Goal: Task Accomplishment & Management: Use online tool/utility

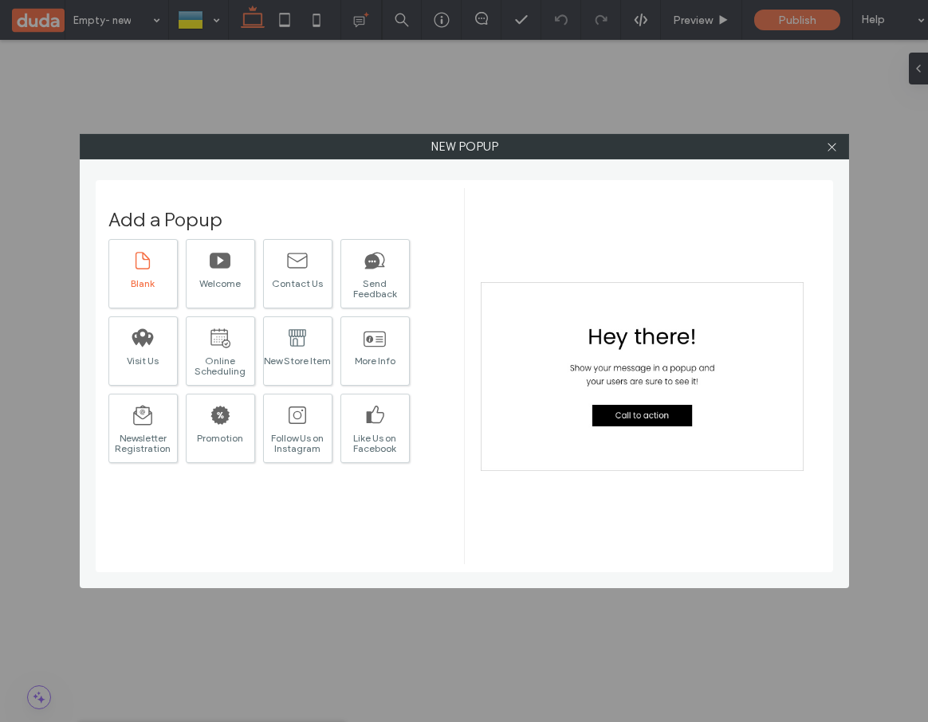
click at [144, 274] on div at bounding box center [142, 259] width 22 height 33
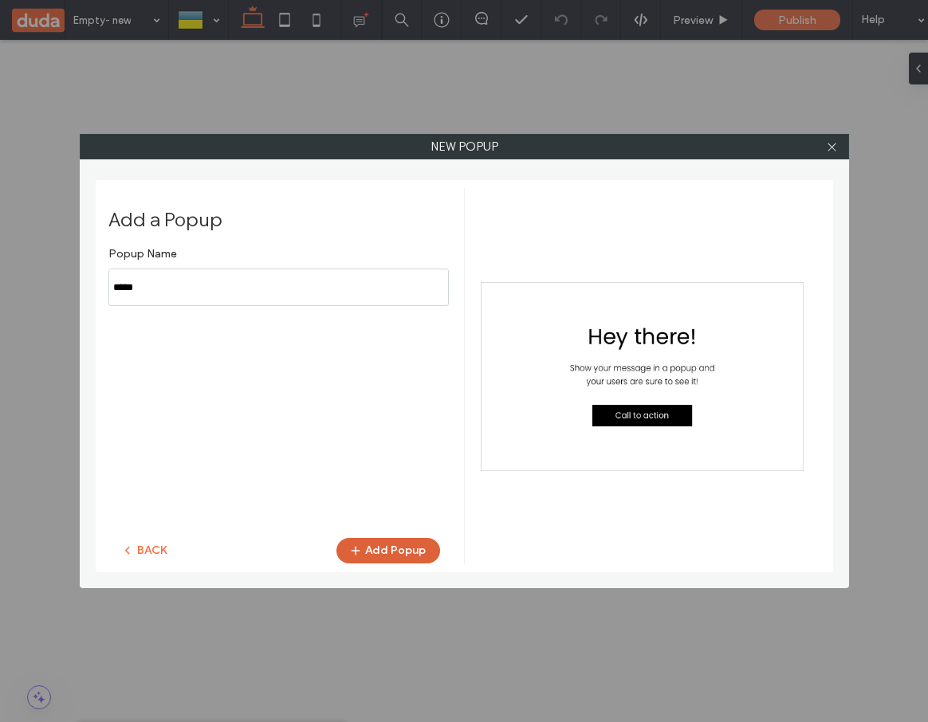
click at [390, 551] on button "Add Popup" at bounding box center [388, 551] width 104 height 26
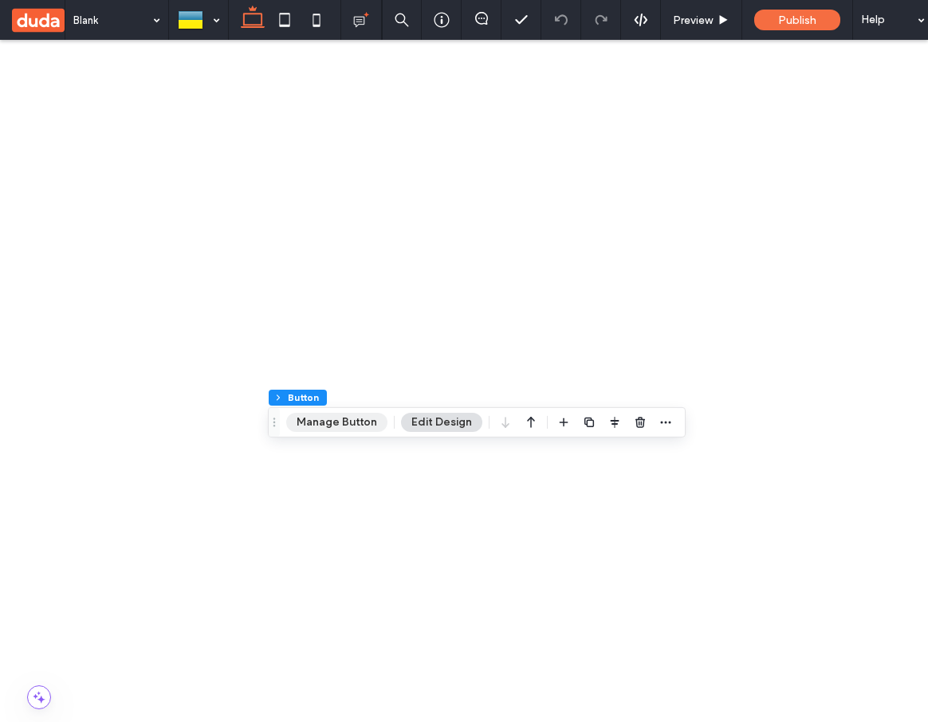
click at [344, 426] on button "Manage Button" at bounding box center [336, 422] width 101 height 19
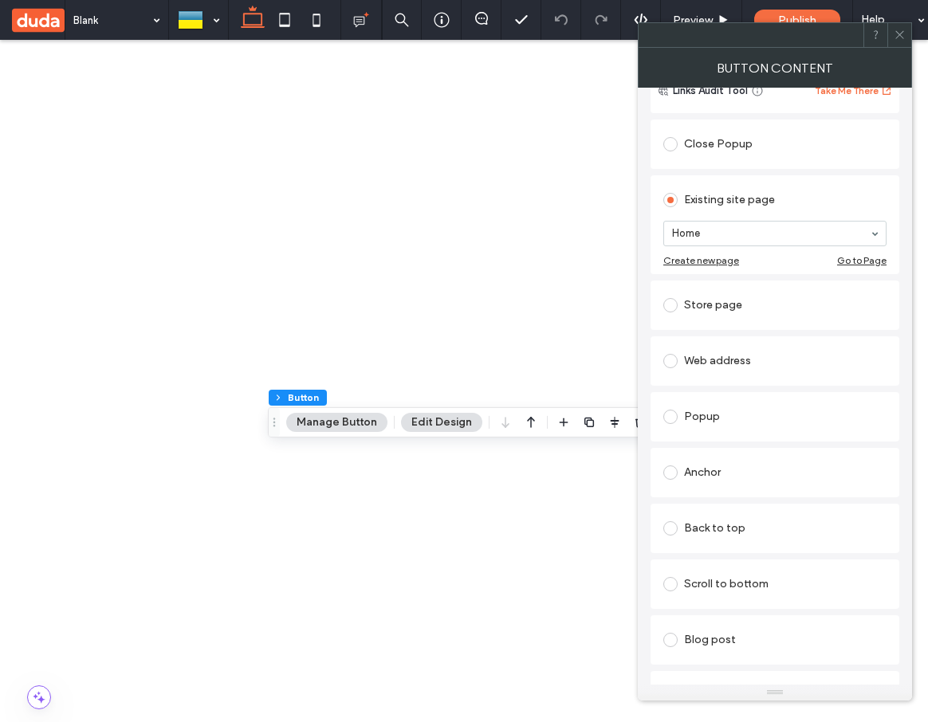
scroll to position [230, 0]
click at [674, 411] on div "Popup" at bounding box center [774, 415] width 223 height 26
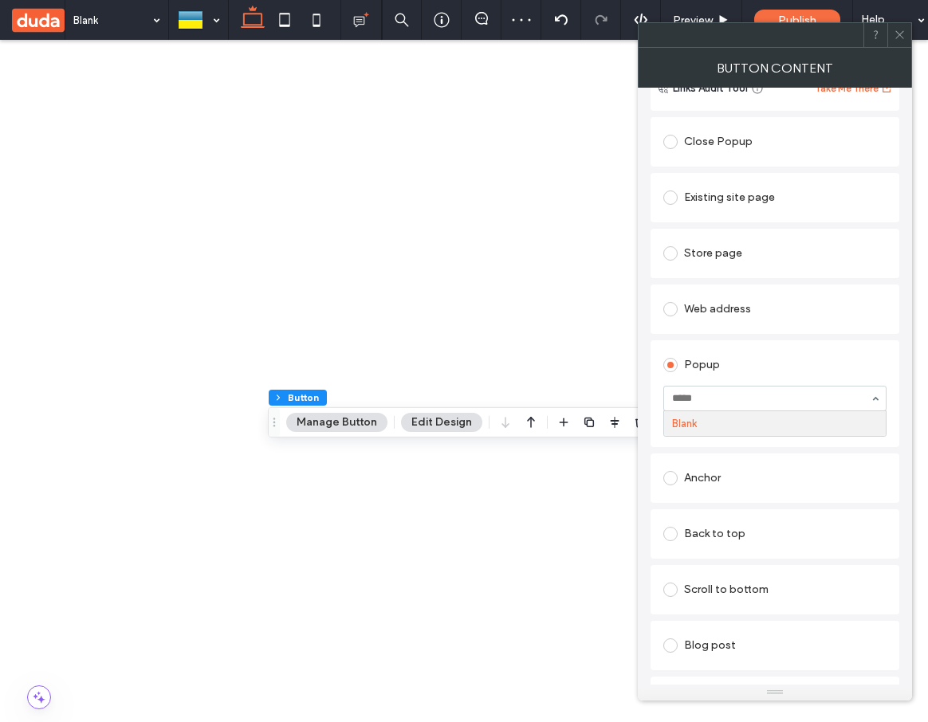
click at [674, 371] on div "Popup" at bounding box center [774, 365] width 223 height 26
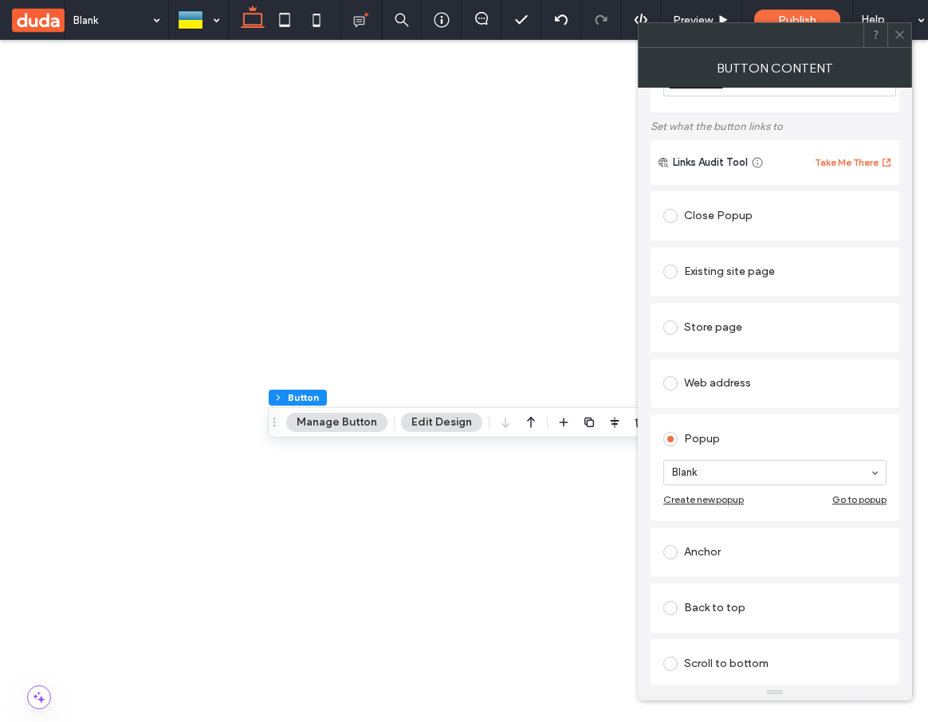
scroll to position [148, 0]
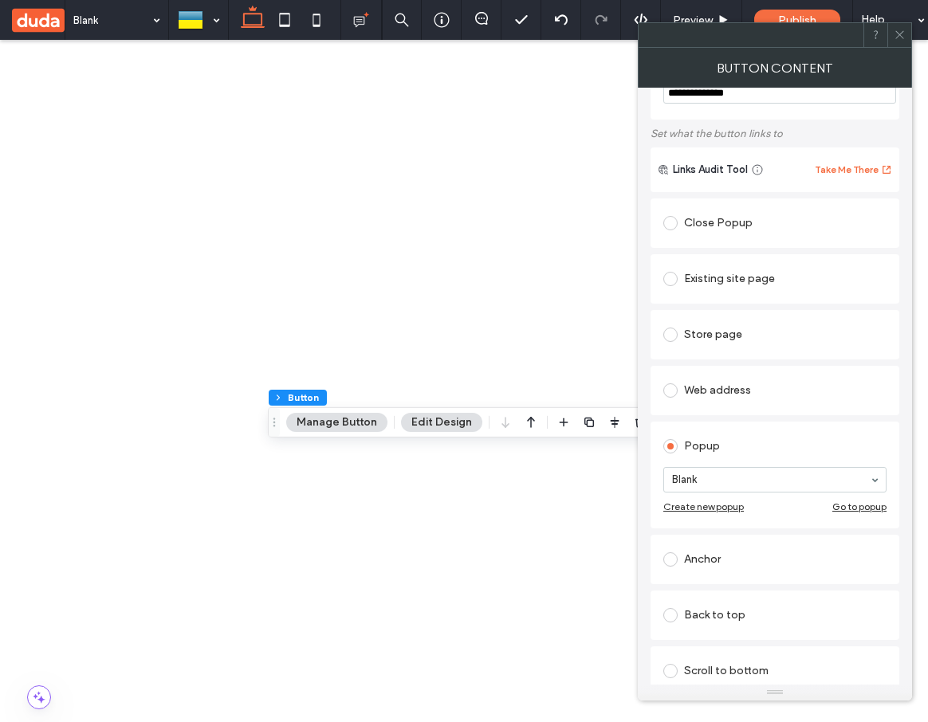
click at [674, 234] on div "Close Popup" at bounding box center [774, 223] width 223 height 26
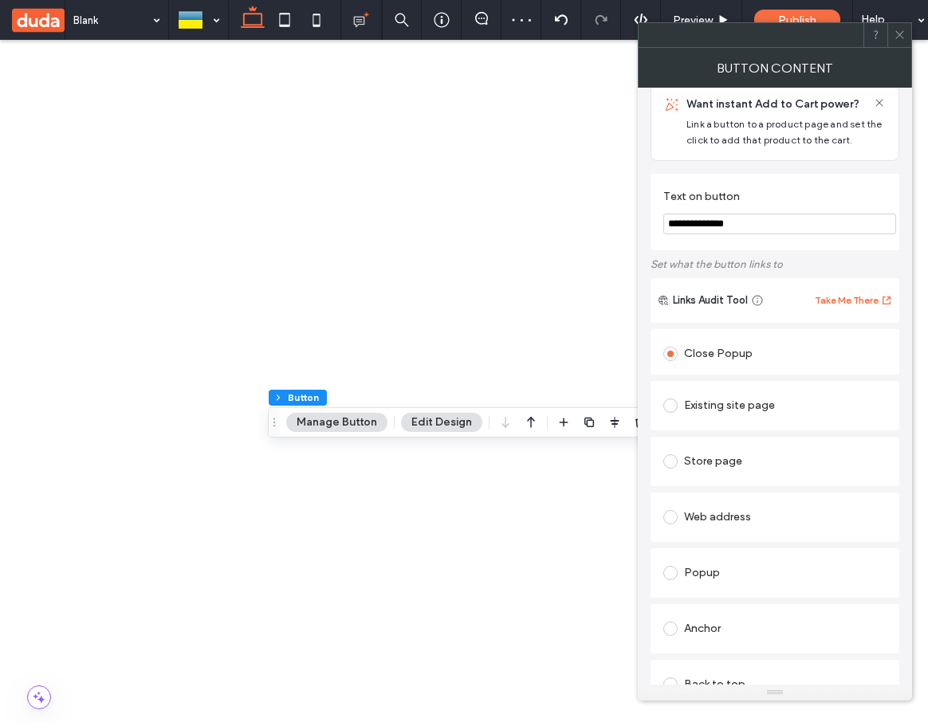
scroll to position [0, 0]
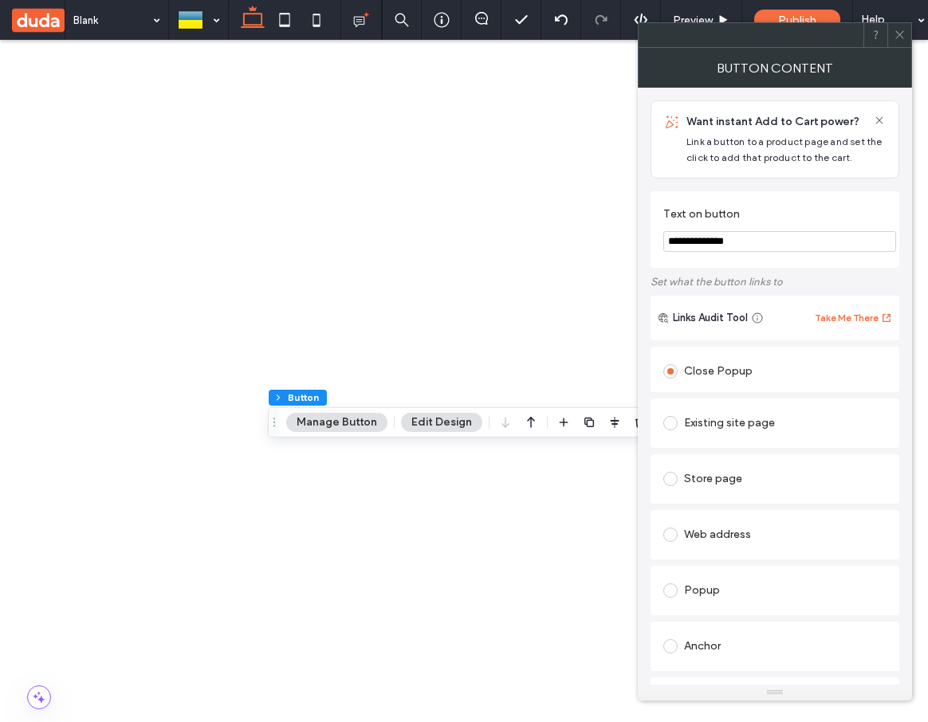
click at [674, 35] on icon at bounding box center [899, 35] width 12 height 12
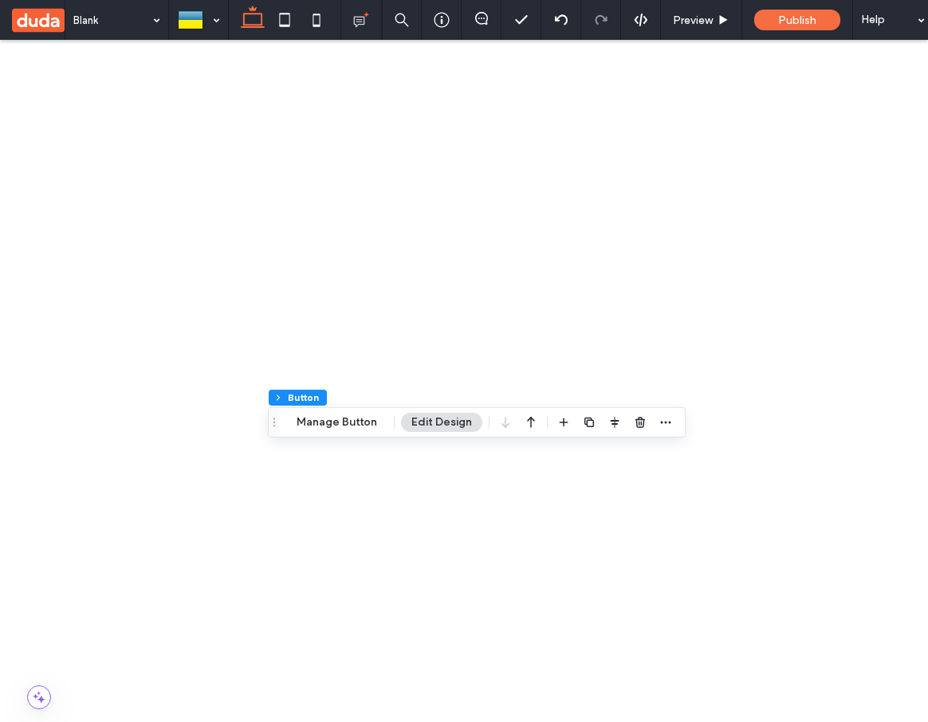
click at [347, 423] on button "Manage Button" at bounding box center [336, 422] width 101 height 19
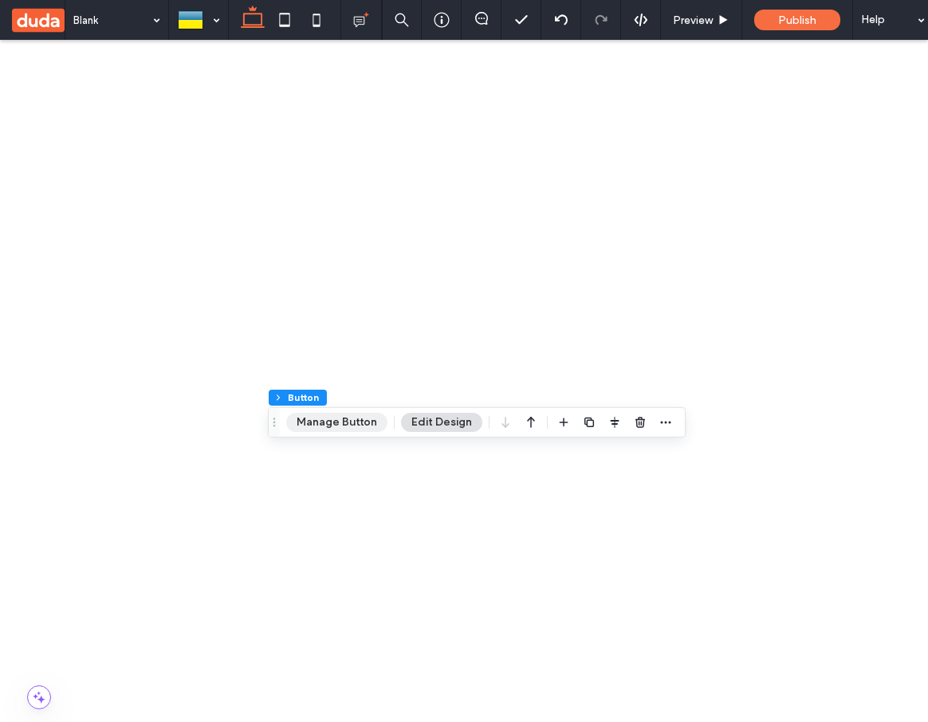
click at [355, 430] on button "Manage Button" at bounding box center [336, 422] width 101 height 19
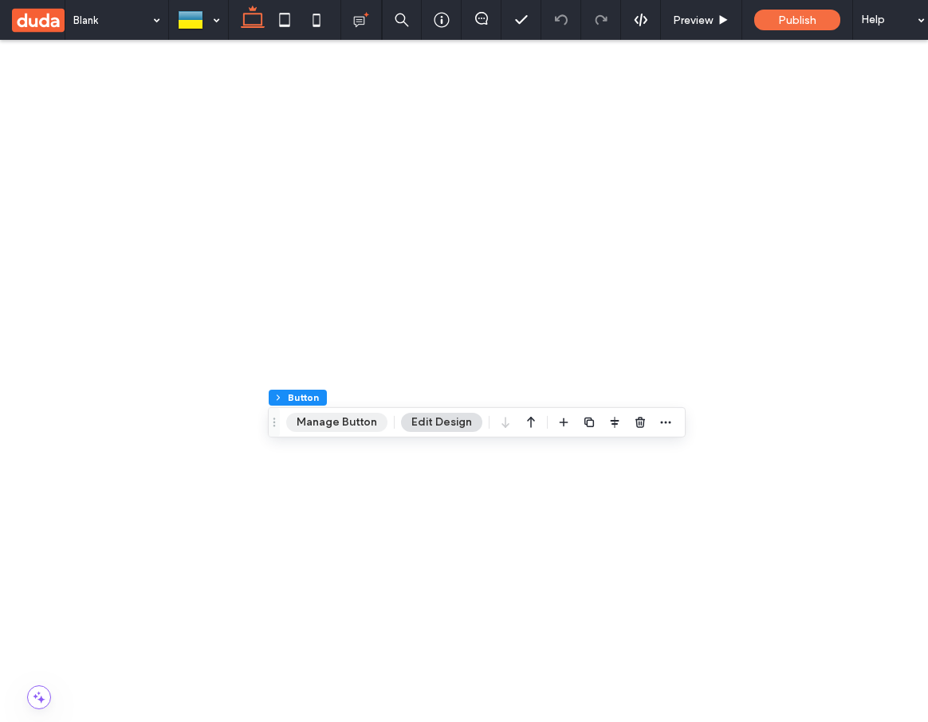
click at [316, 416] on button "Manage Button" at bounding box center [336, 422] width 101 height 19
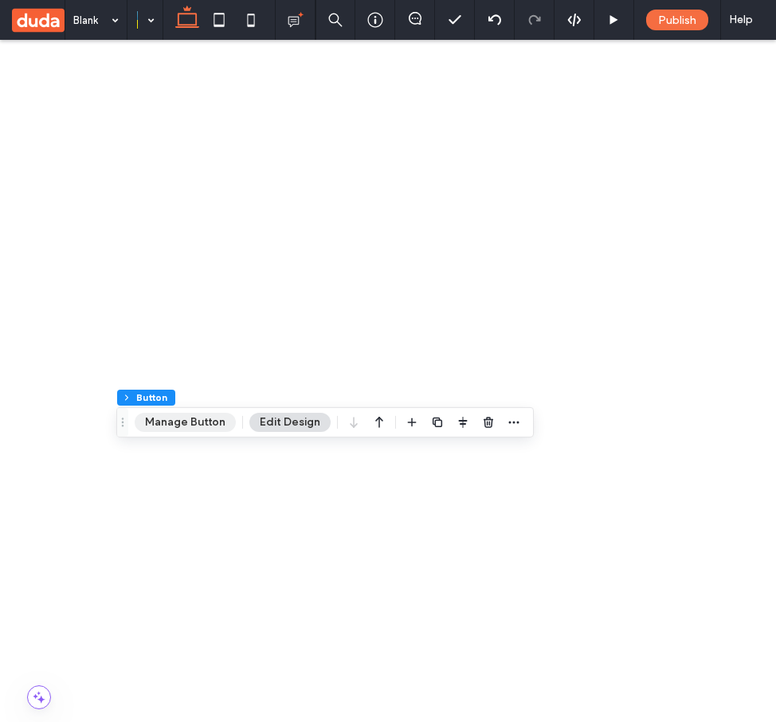
click at [179, 425] on button "Manage Button" at bounding box center [185, 422] width 101 height 19
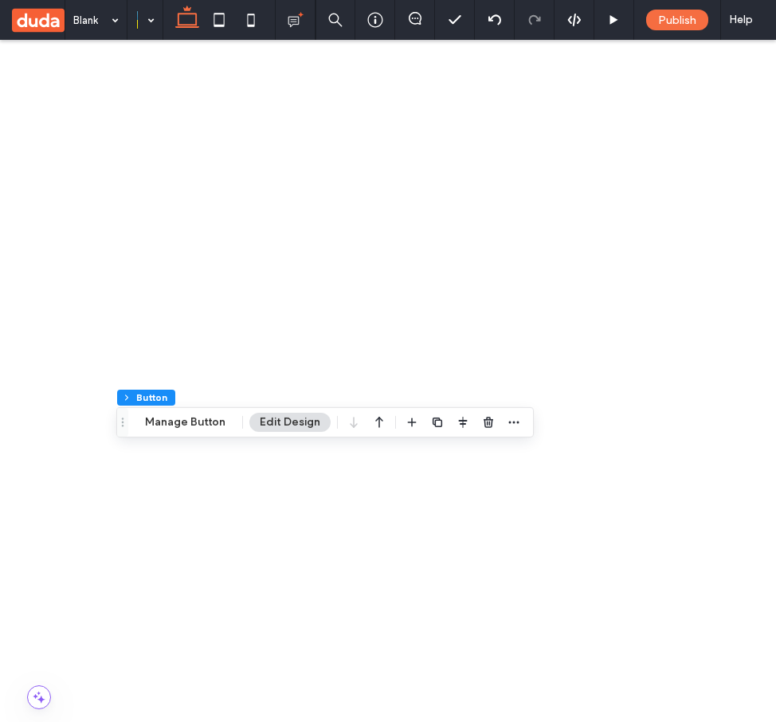
click at [173, 419] on button "Manage Button" at bounding box center [185, 422] width 101 height 19
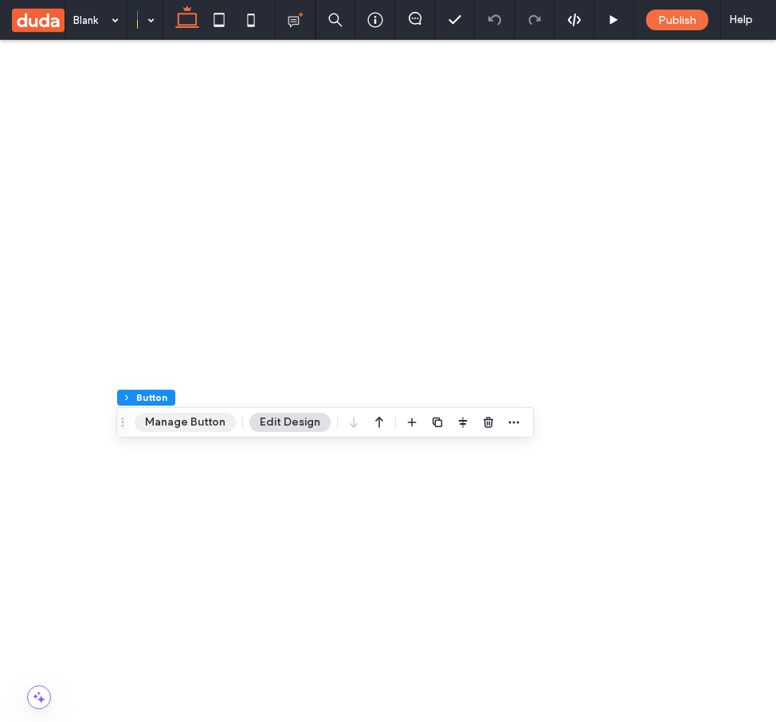
click at [198, 414] on button "Manage Button" at bounding box center [185, 422] width 101 height 19
click at [186, 414] on button "Manage Button" at bounding box center [185, 422] width 101 height 19
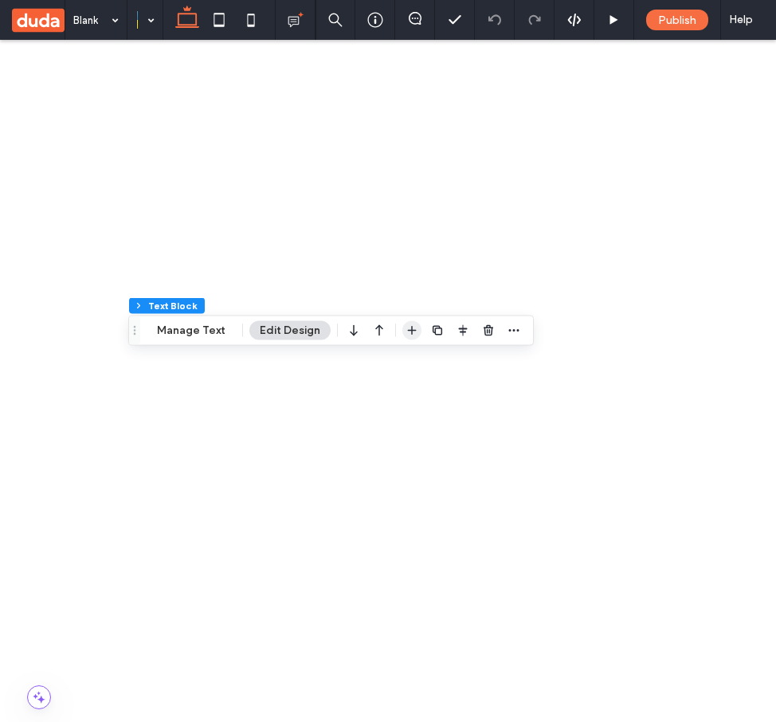
click at [411, 329] on use "button" at bounding box center [412, 330] width 9 height 9
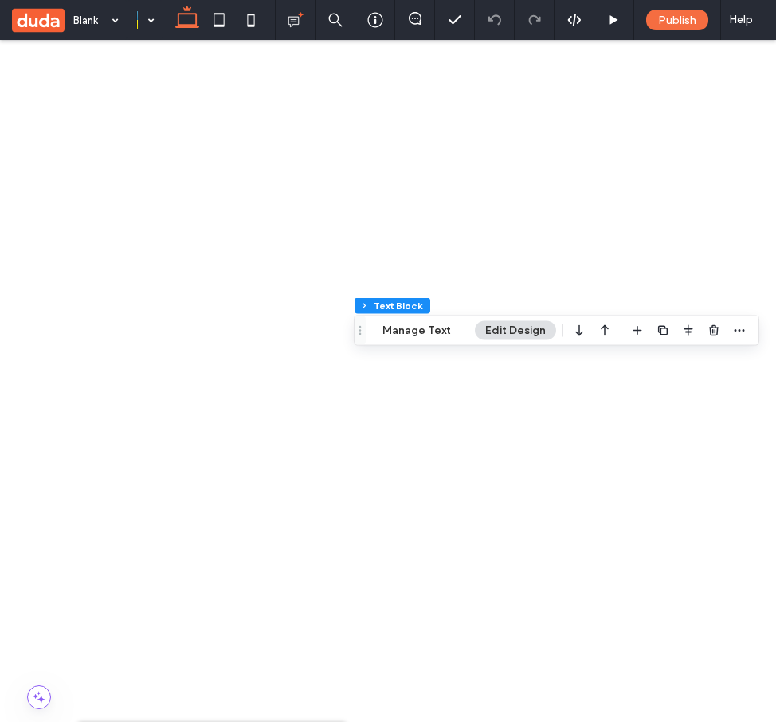
type input "***"
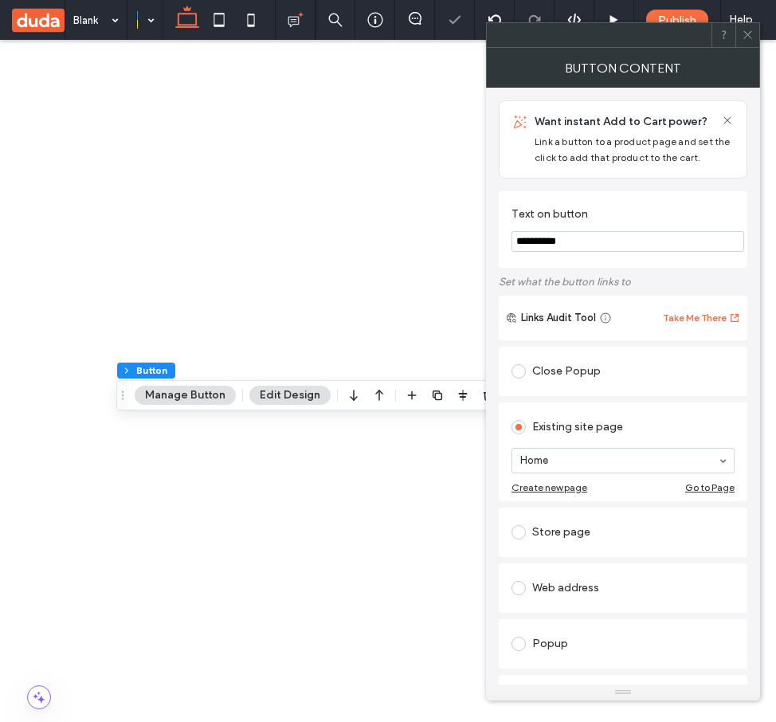
type input "**"
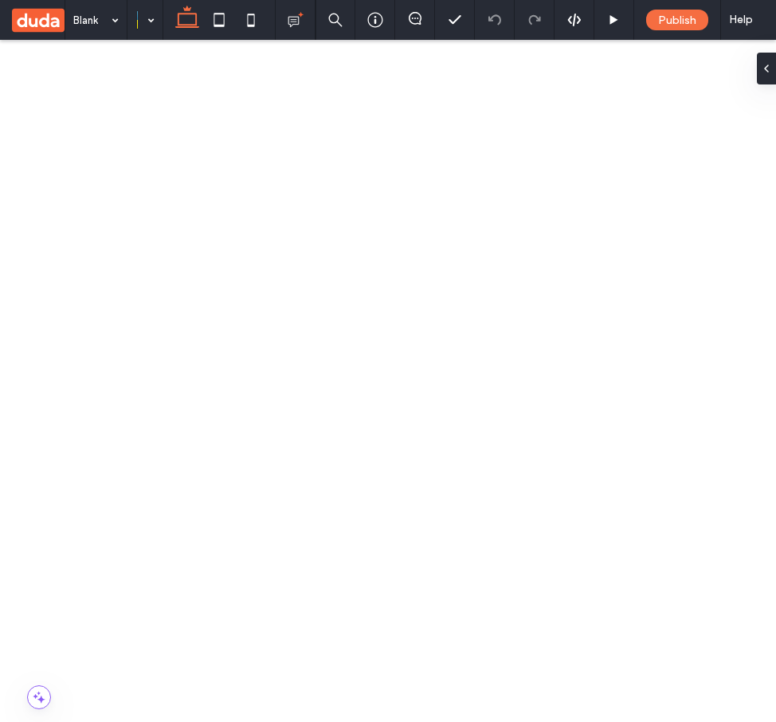
type input "**"
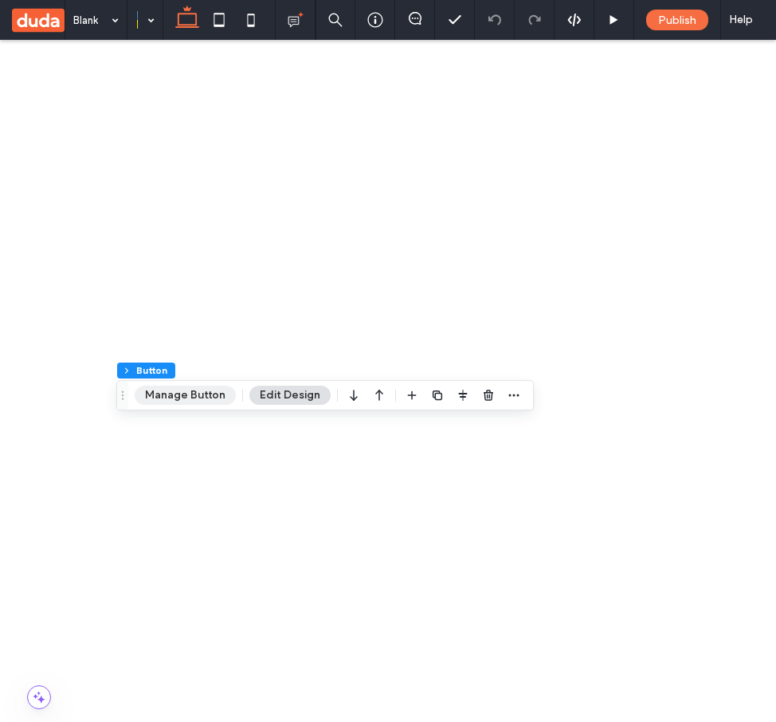
click at [163, 390] on button "Manage Button" at bounding box center [185, 395] width 101 height 19
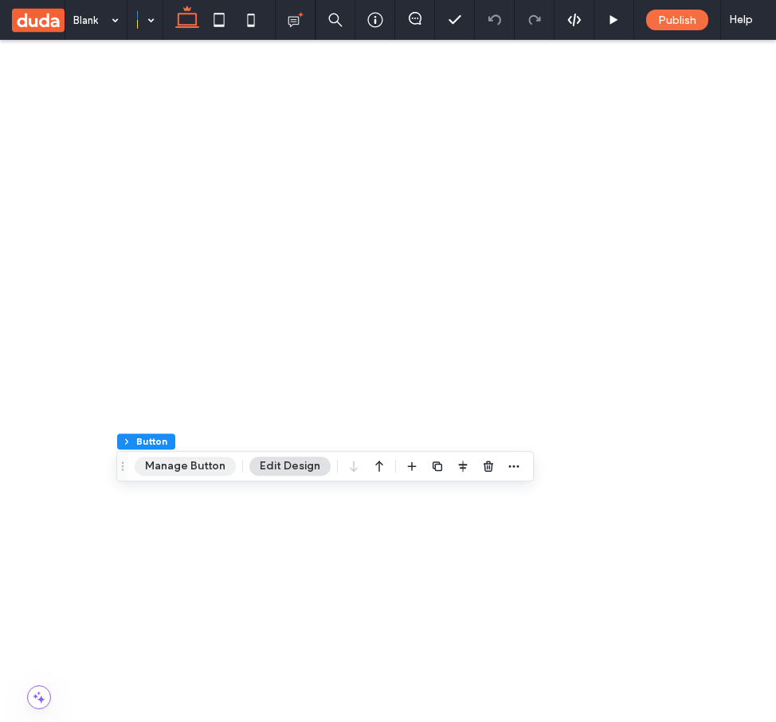
click at [182, 464] on button "Manage Button" at bounding box center [185, 466] width 101 height 19
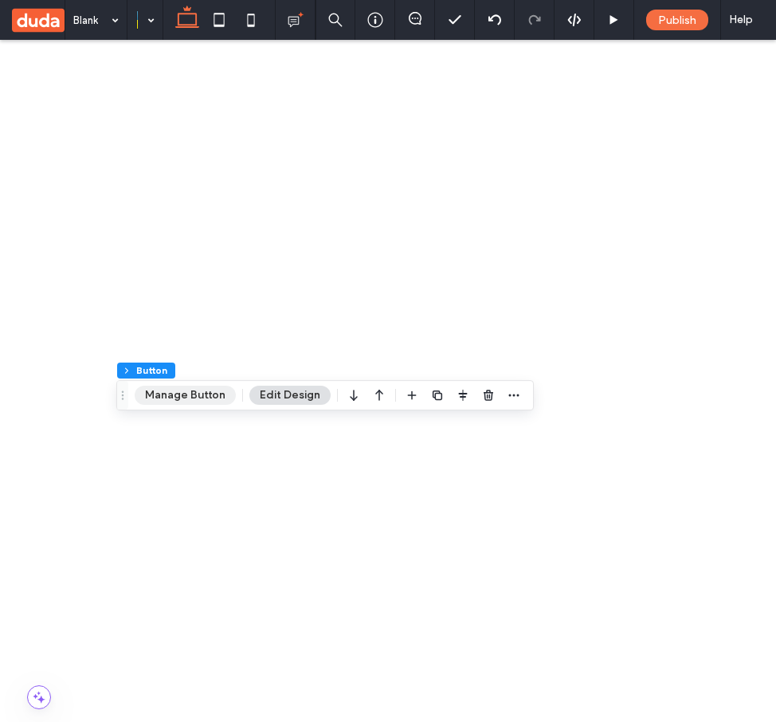
click at [175, 394] on button "Manage Button" at bounding box center [185, 395] width 101 height 19
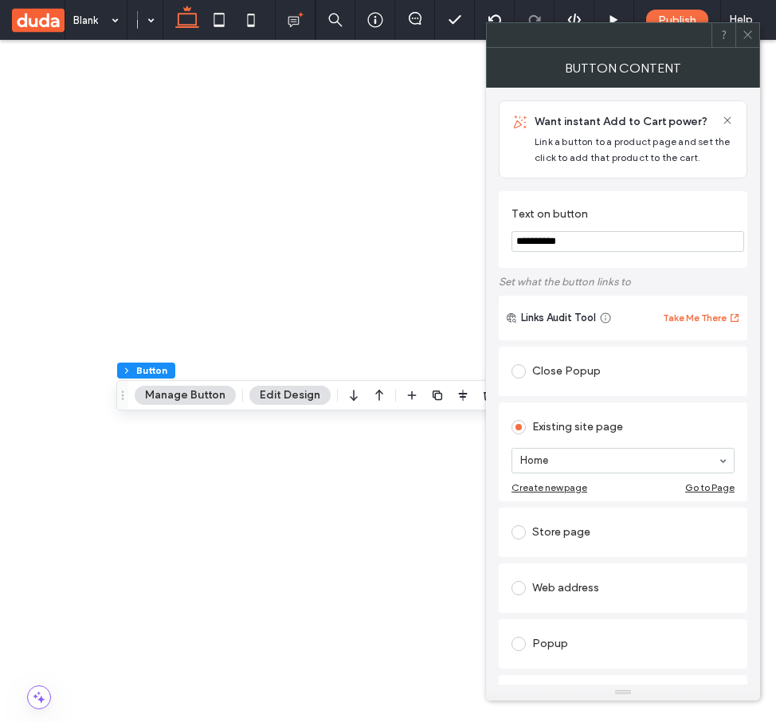
click at [751, 36] on icon at bounding box center [748, 35] width 12 height 12
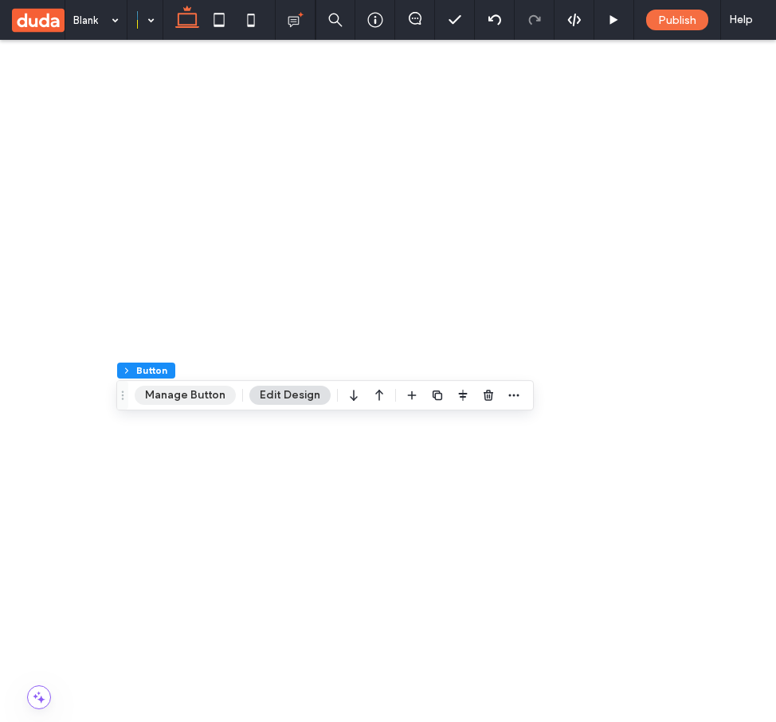
click at [161, 394] on button "Manage Button" at bounding box center [185, 395] width 101 height 19
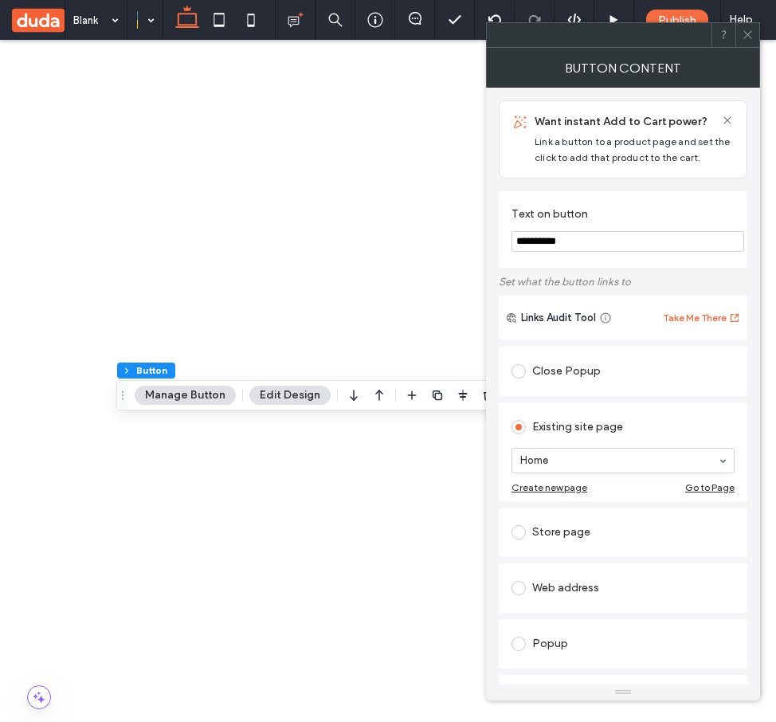
click at [743, 33] on icon at bounding box center [748, 35] width 12 height 12
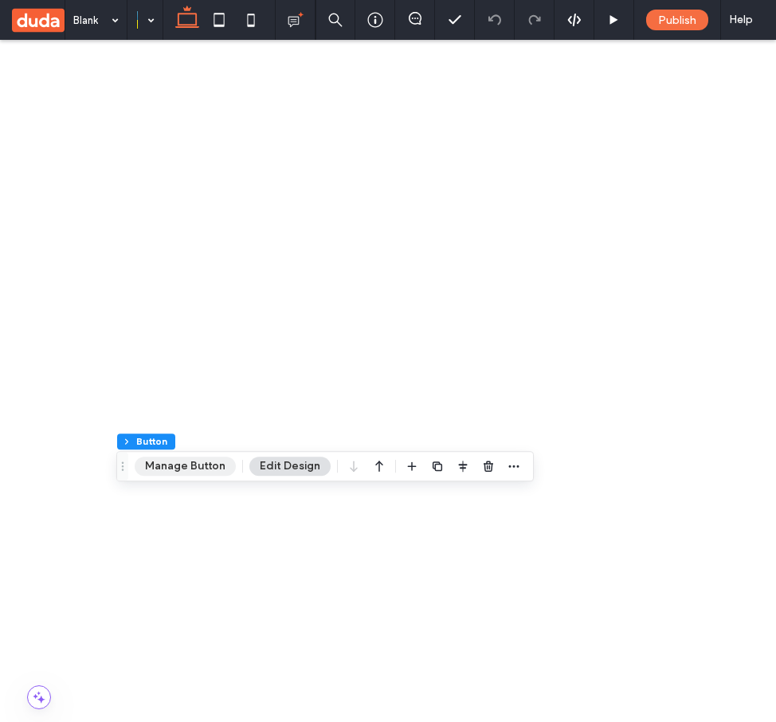
click at [182, 466] on button "Manage Button" at bounding box center [185, 466] width 101 height 19
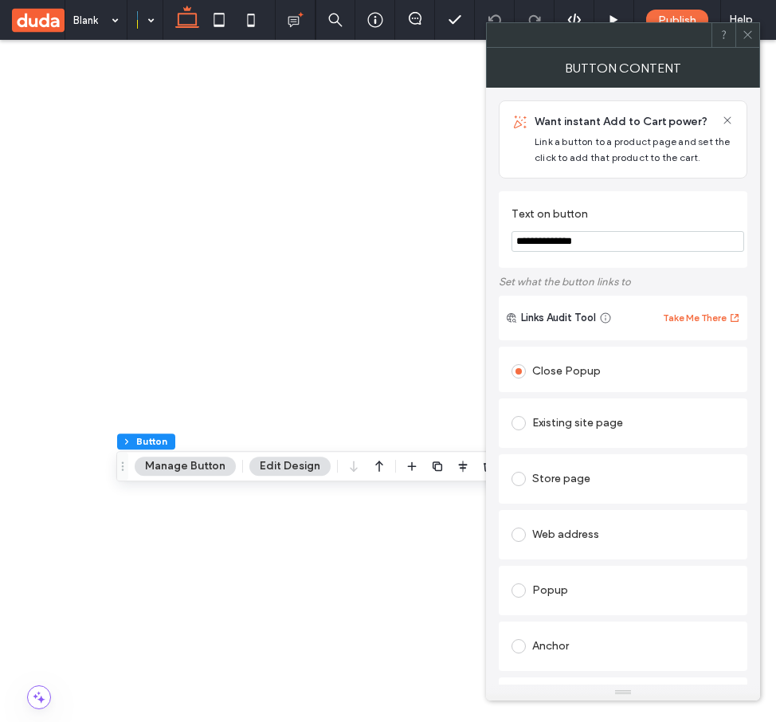
click at [748, 34] on icon at bounding box center [748, 35] width 12 height 12
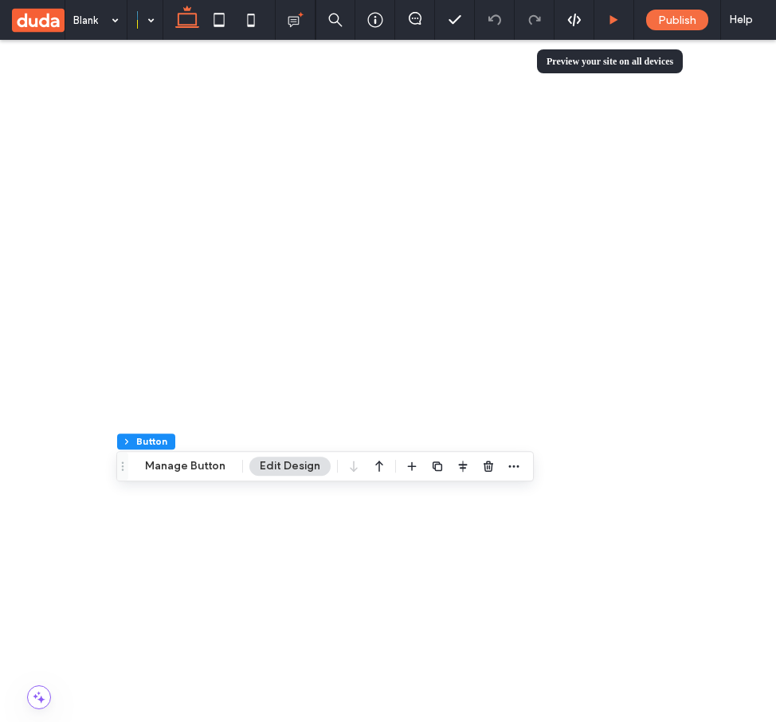
click at [623, 11] on div at bounding box center [614, 20] width 40 height 40
click at [609, 20] on icon at bounding box center [614, 20] width 12 height 12
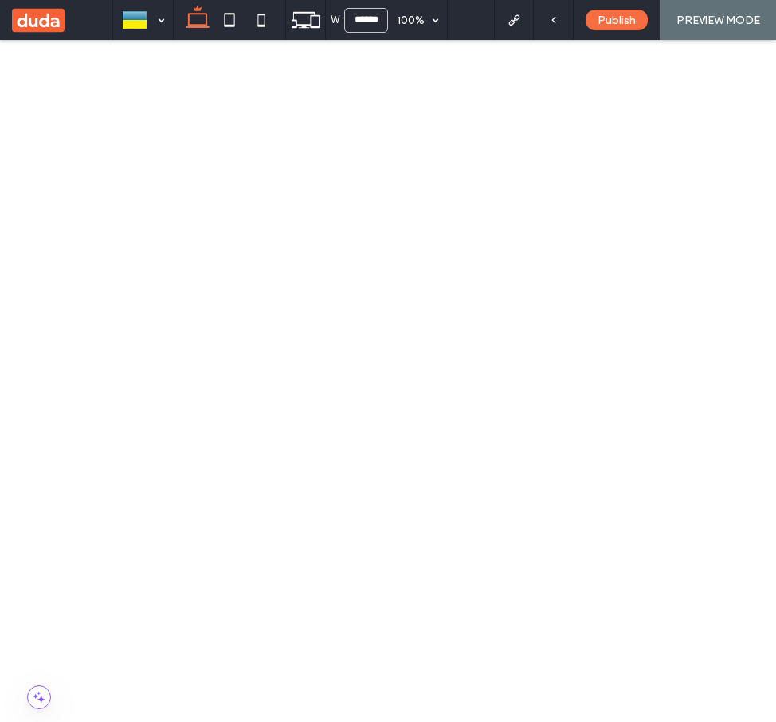
click at [556, 14] on div at bounding box center [554, 20] width 40 height 40
click at [552, 21] on icon at bounding box center [553, 19] width 11 height 11
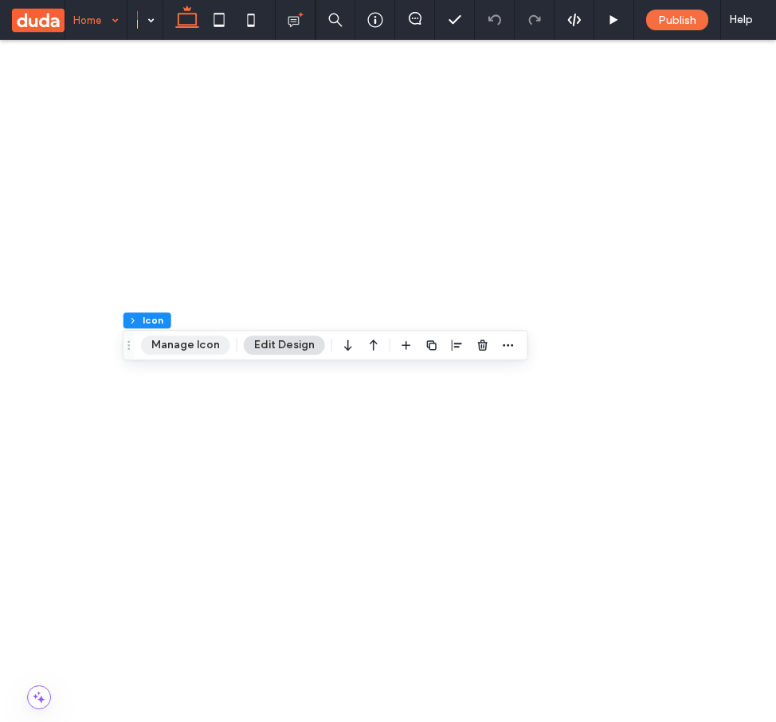
click at [175, 351] on button "Manage Icon" at bounding box center [185, 344] width 89 height 19
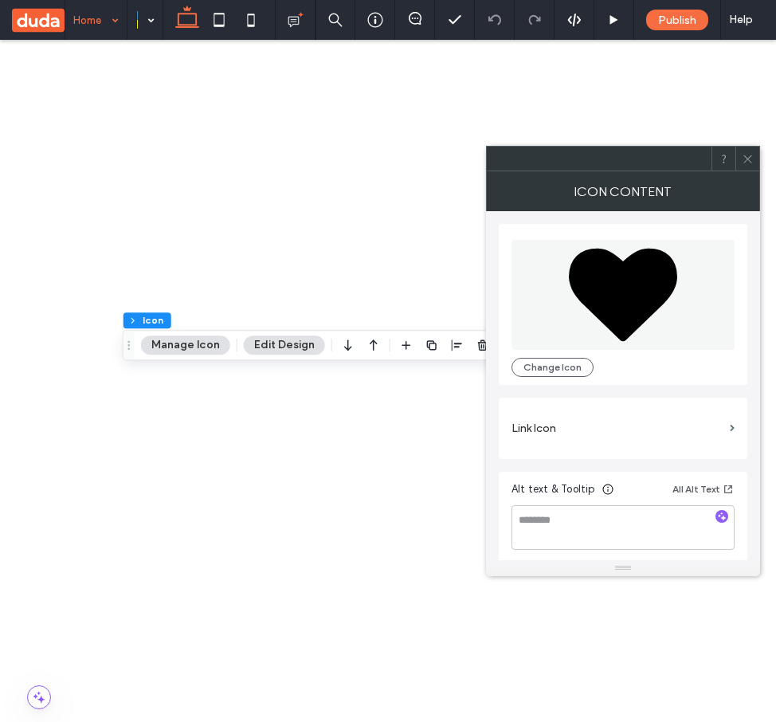
scroll to position [4, 0]
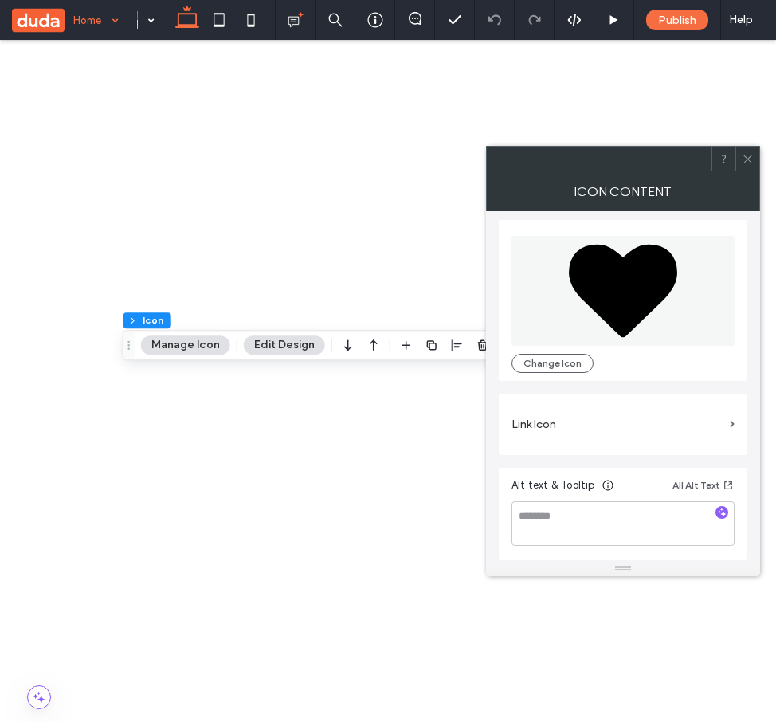
click at [620, 417] on label "Link Icon" at bounding box center [618, 424] width 212 height 29
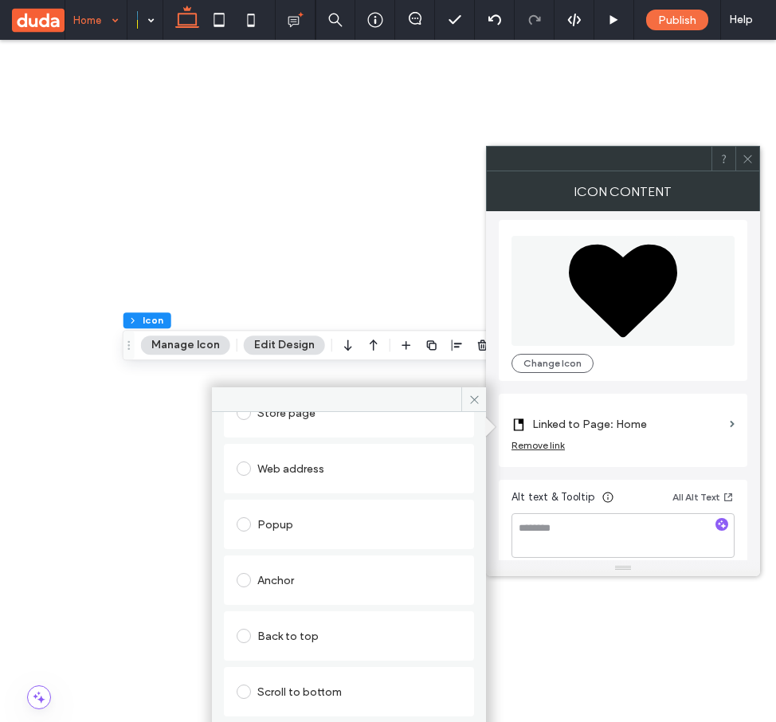
scroll to position [208, 0]
click at [417, 534] on div "Popup" at bounding box center [349, 529] width 225 height 26
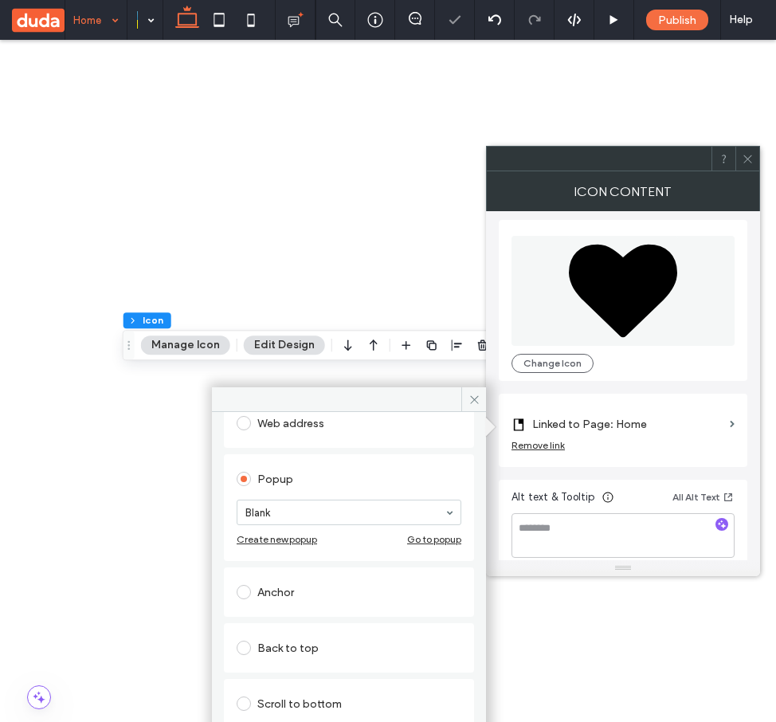
scroll to position [159, 0]
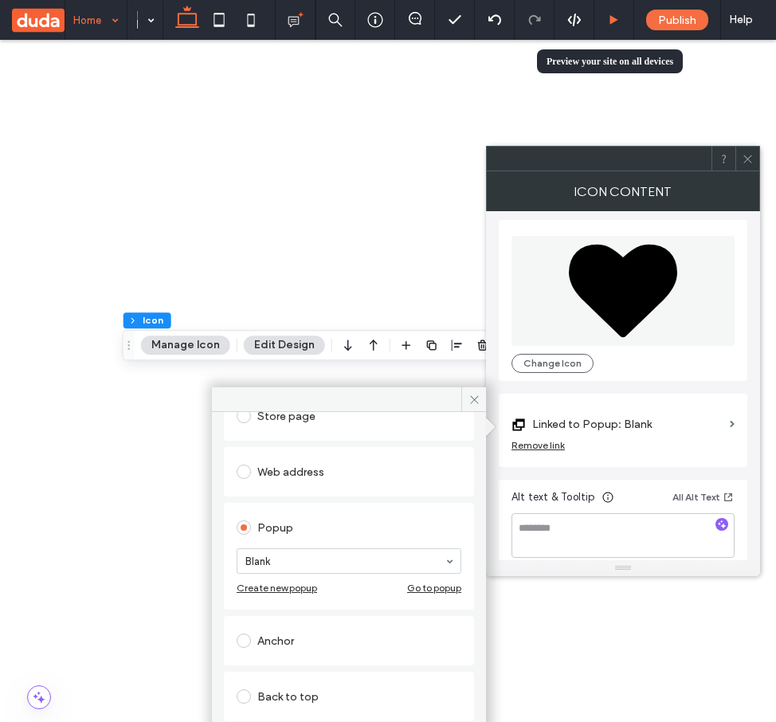
click at [616, 23] on icon at bounding box center [614, 20] width 12 height 12
